Goal: Task Accomplishment & Management: Use online tool/utility

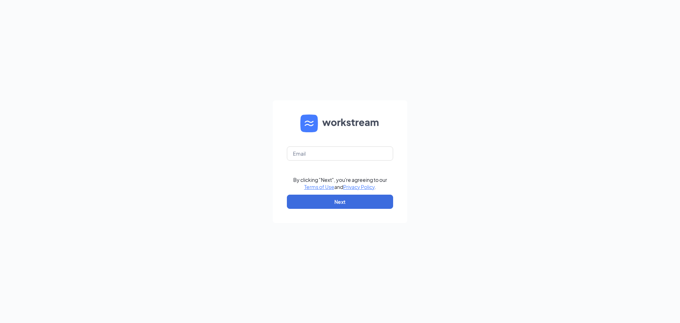
click at [361, 160] on form "By clicking "Next", you're agreeing to our Terms of Use and Privacy Policy . Ne…" at bounding box center [340, 161] width 135 height 123
click at [364, 150] on input "text" at bounding box center [340, 153] width 106 height 14
type input "ihop3325@romulusinc.com"
click at [360, 202] on button "Next" at bounding box center [340, 201] width 106 height 14
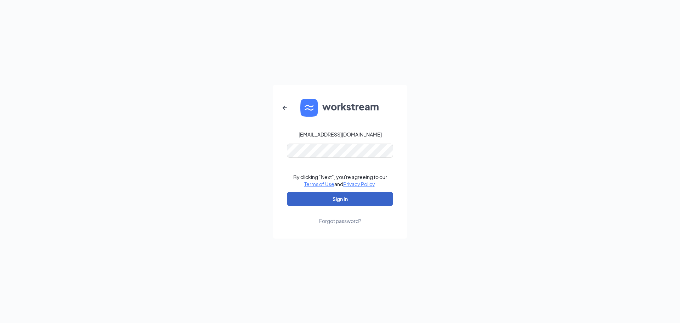
click at [340, 203] on button "Sign In" at bounding box center [340, 199] width 106 height 14
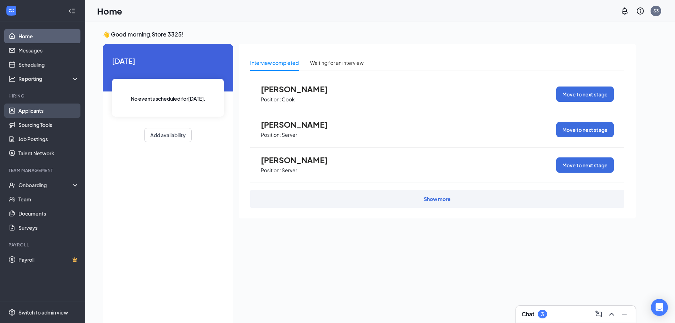
click at [19, 109] on link "Applicants" at bounding box center [48, 110] width 61 height 14
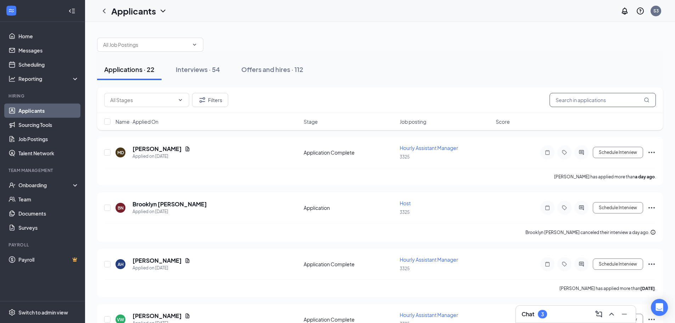
click at [573, 101] on input "text" at bounding box center [602, 100] width 106 height 14
click at [271, 73] on div "Offers and hires · 112" at bounding box center [272, 69] width 62 height 9
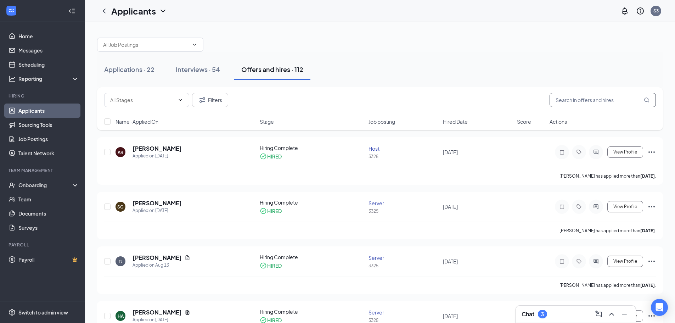
click at [616, 102] on input "text" at bounding box center [602, 100] width 106 height 14
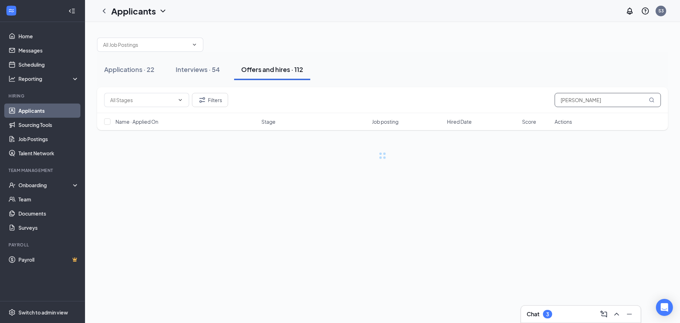
type input "[PERSON_NAME]"
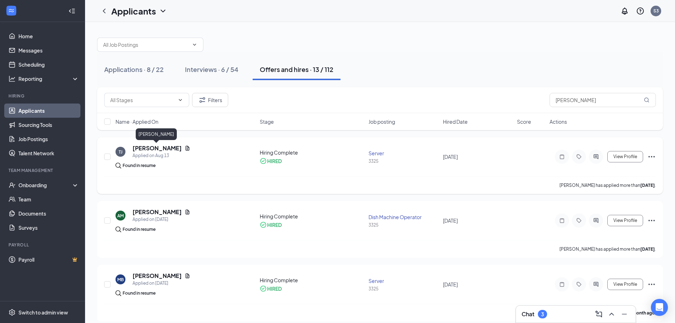
click at [154, 149] on h5 "[PERSON_NAME]" at bounding box center [156, 148] width 49 height 8
